Goal: Task Accomplishment & Management: Manage account settings

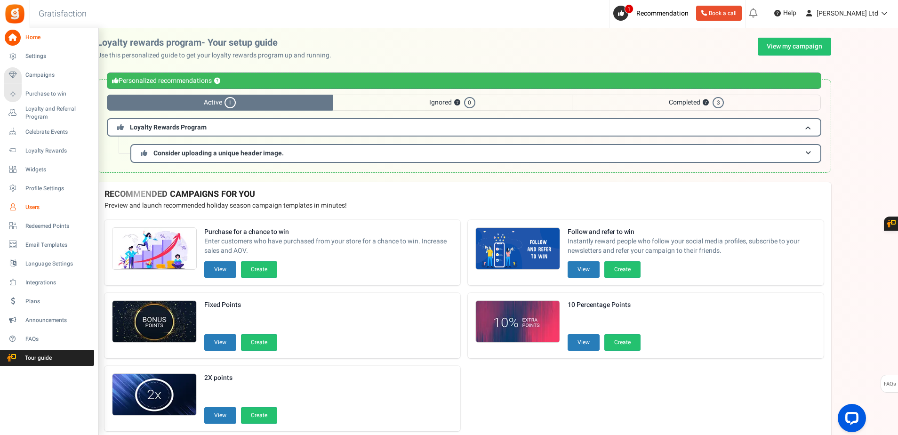
click at [39, 211] on span "Users" at bounding box center [58, 207] width 66 height 8
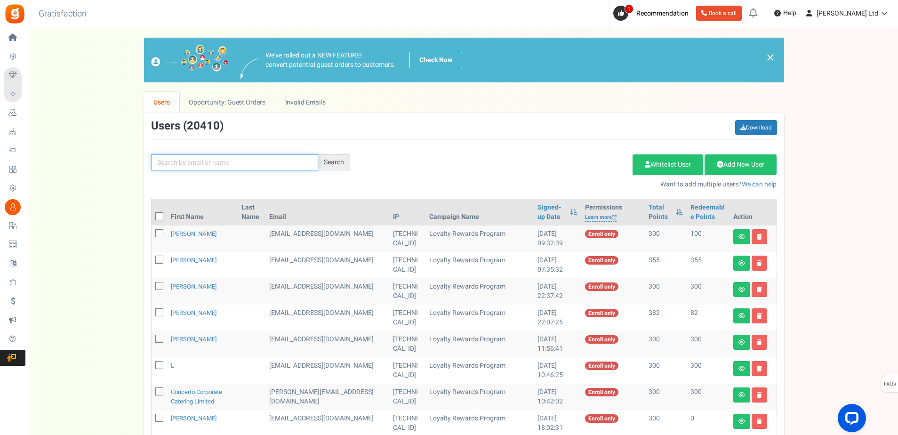
click at [173, 163] on input "text" at bounding box center [234, 162] width 167 height 16
paste input "[EMAIL_ADDRESS][DOMAIN_NAME]>"
type input "[EMAIL_ADDRESS][DOMAIN_NAME]"
click at [339, 160] on div "Search" at bounding box center [334, 162] width 32 height 16
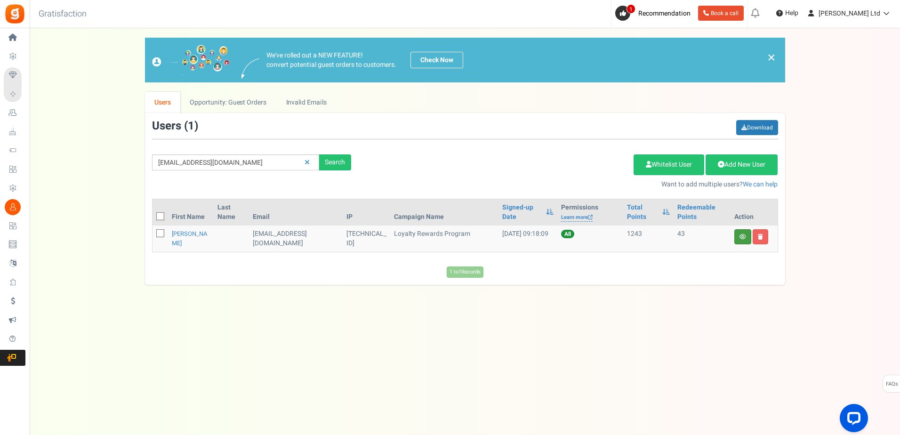
click at [739, 236] on link at bounding box center [742, 236] width 17 height 15
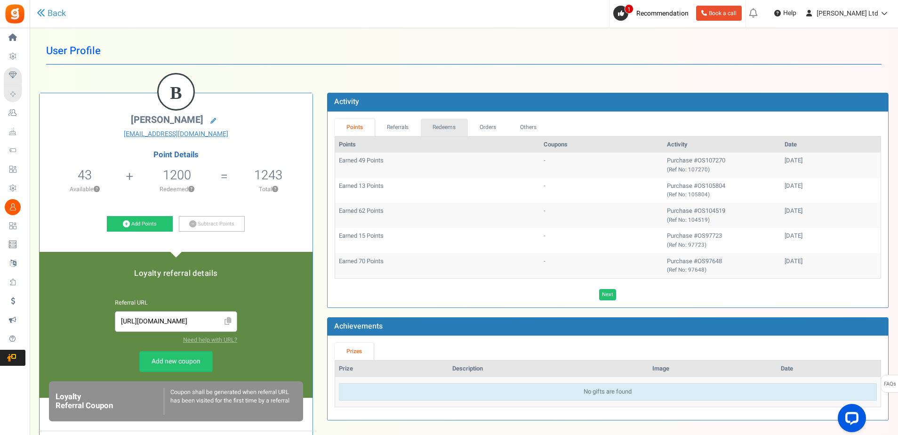
click at [438, 126] on link "Redeems" at bounding box center [444, 127] width 47 height 17
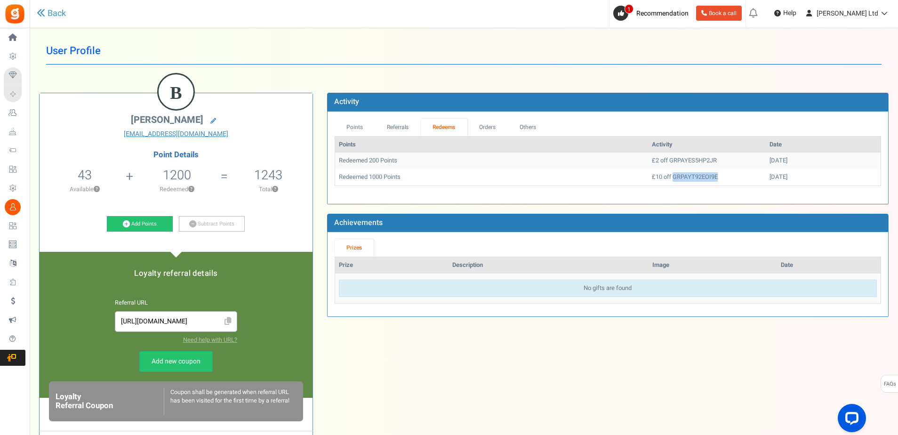
drag, startPoint x: 681, startPoint y: 175, endPoint x: 635, endPoint y: 179, distance: 46.3
click at [648, 179] on td "£10 off GRPAYT92EOI9E" at bounding box center [707, 177] width 118 height 16
copy td "GRPAYT92EOI9E"
drag, startPoint x: 676, startPoint y: 161, endPoint x: 631, endPoint y: 163, distance: 45.2
click at [648, 163] on td "£2 off GRPAYES5HP2JR" at bounding box center [707, 161] width 118 height 16
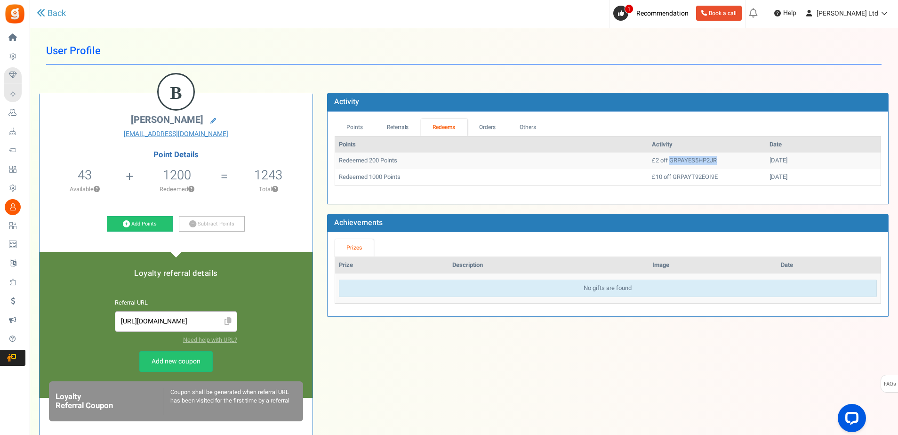
copy td "GRPAYES5HP2JR"
